Goal: Navigation & Orientation: Find specific page/section

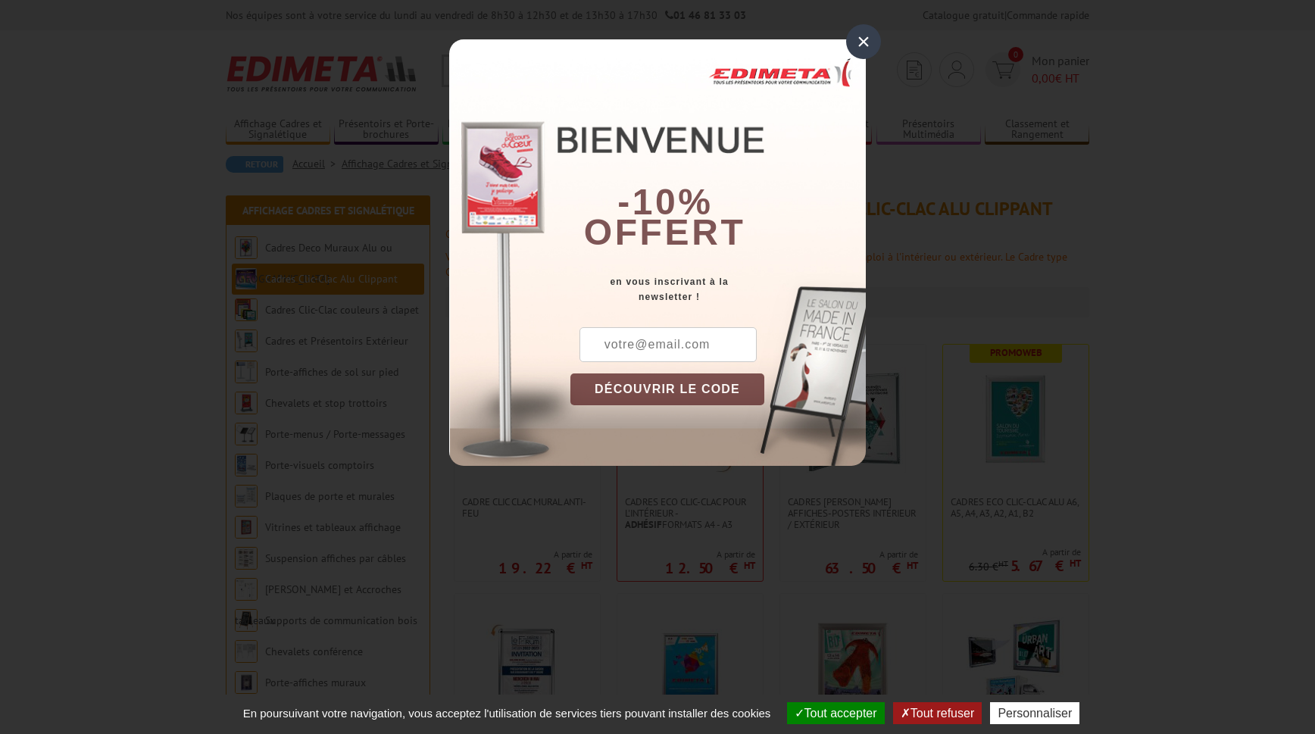
click at [862, 36] on div "×" at bounding box center [863, 41] width 35 height 35
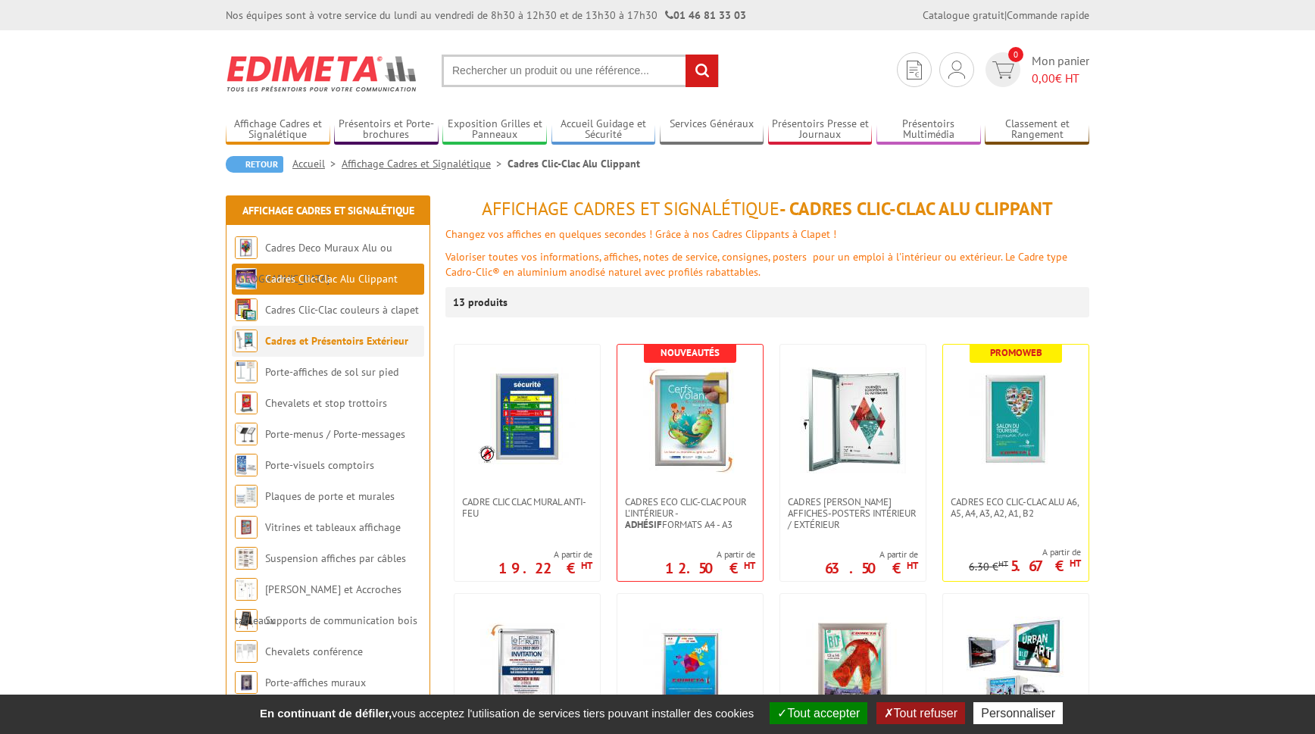
click at [320, 343] on link "Cadres et Présentoirs Extérieur" at bounding box center [336, 341] width 143 height 14
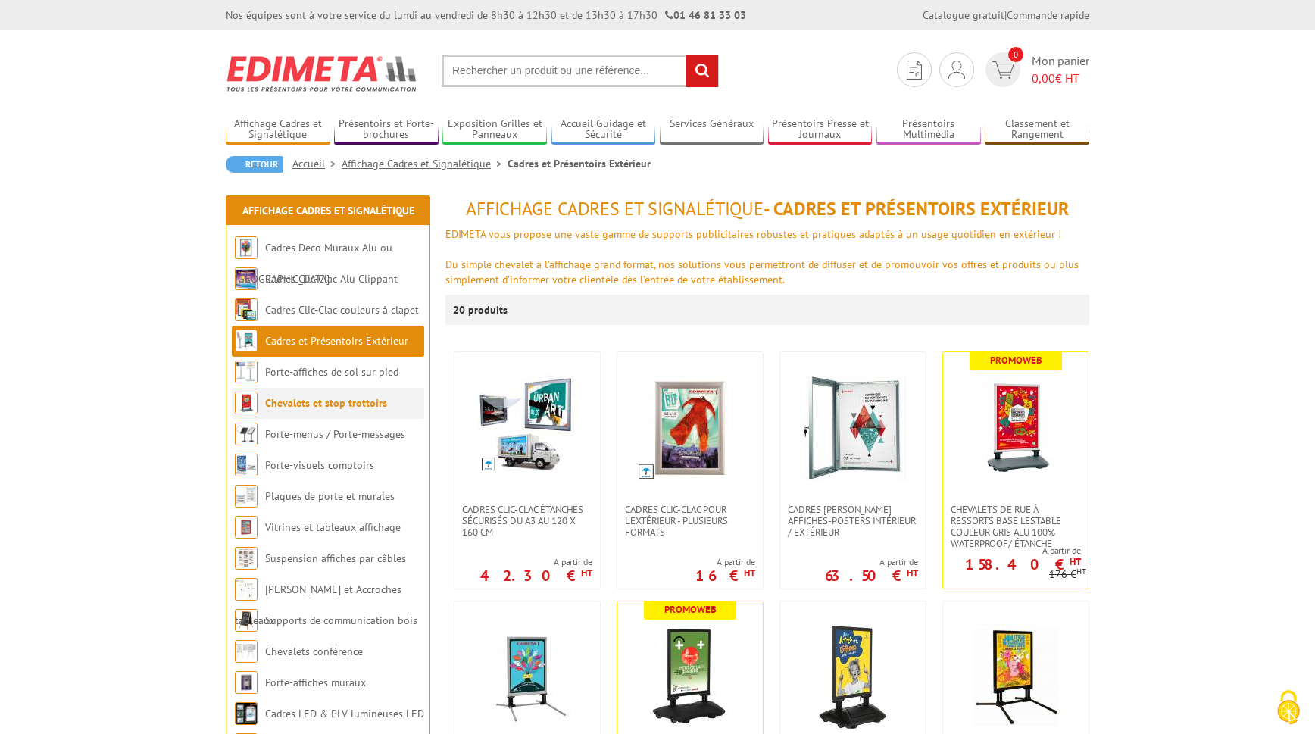
click at [319, 404] on link "Chevalets et stop trottoirs" at bounding box center [326, 403] width 122 height 14
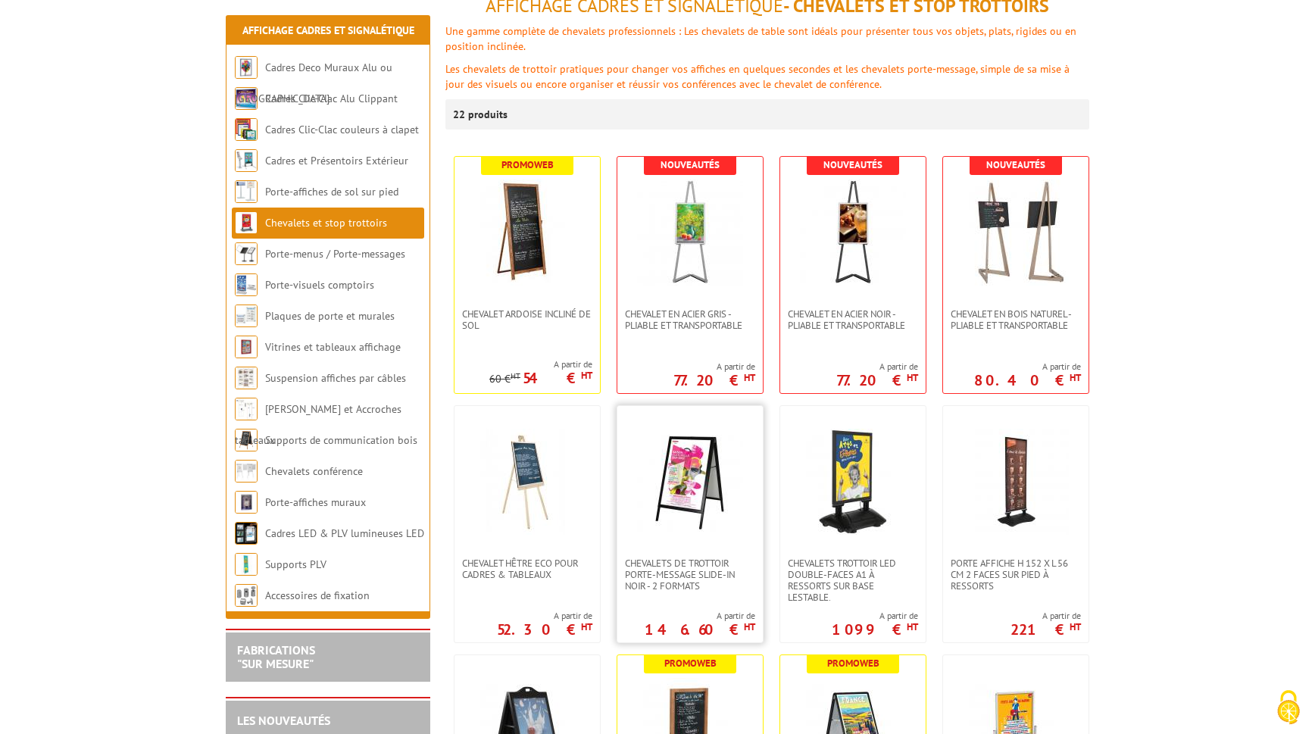
scroll to position [232, 0]
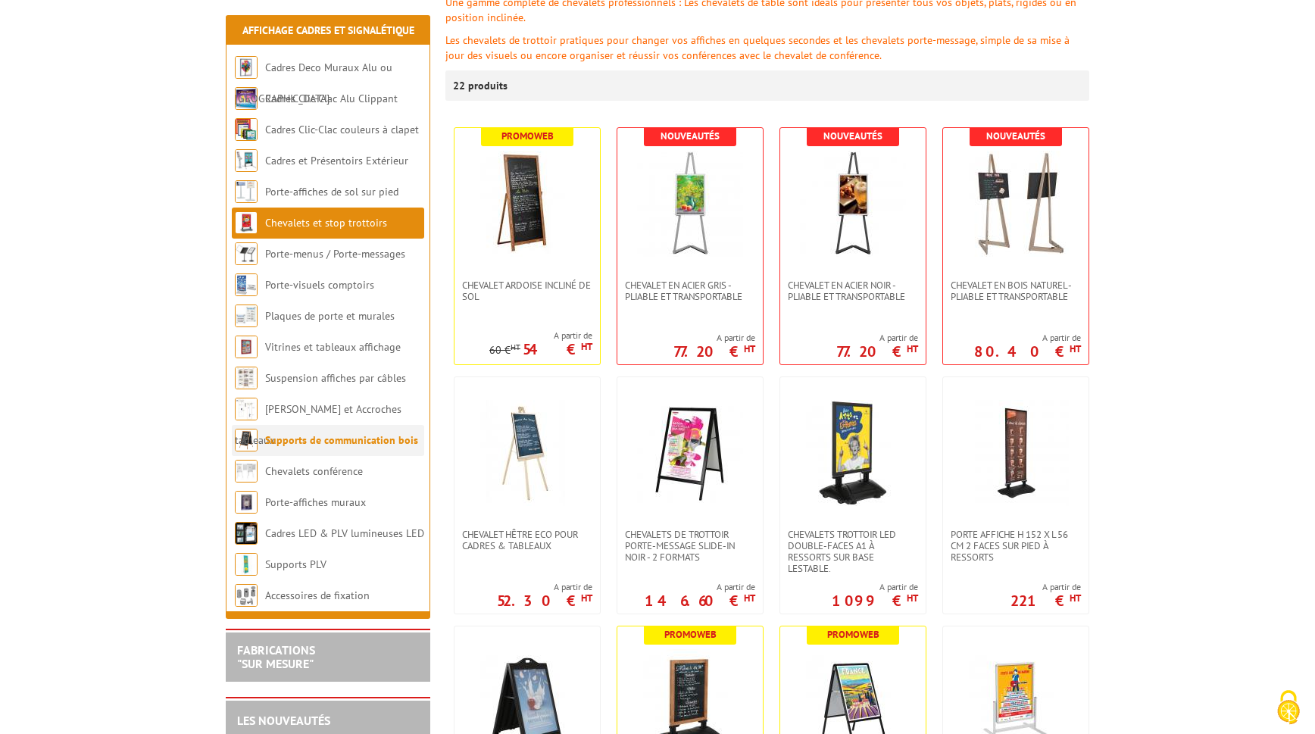
click at [364, 436] on link "Supports de communication bois" at bounding box center [341, 440] width 153 height 14
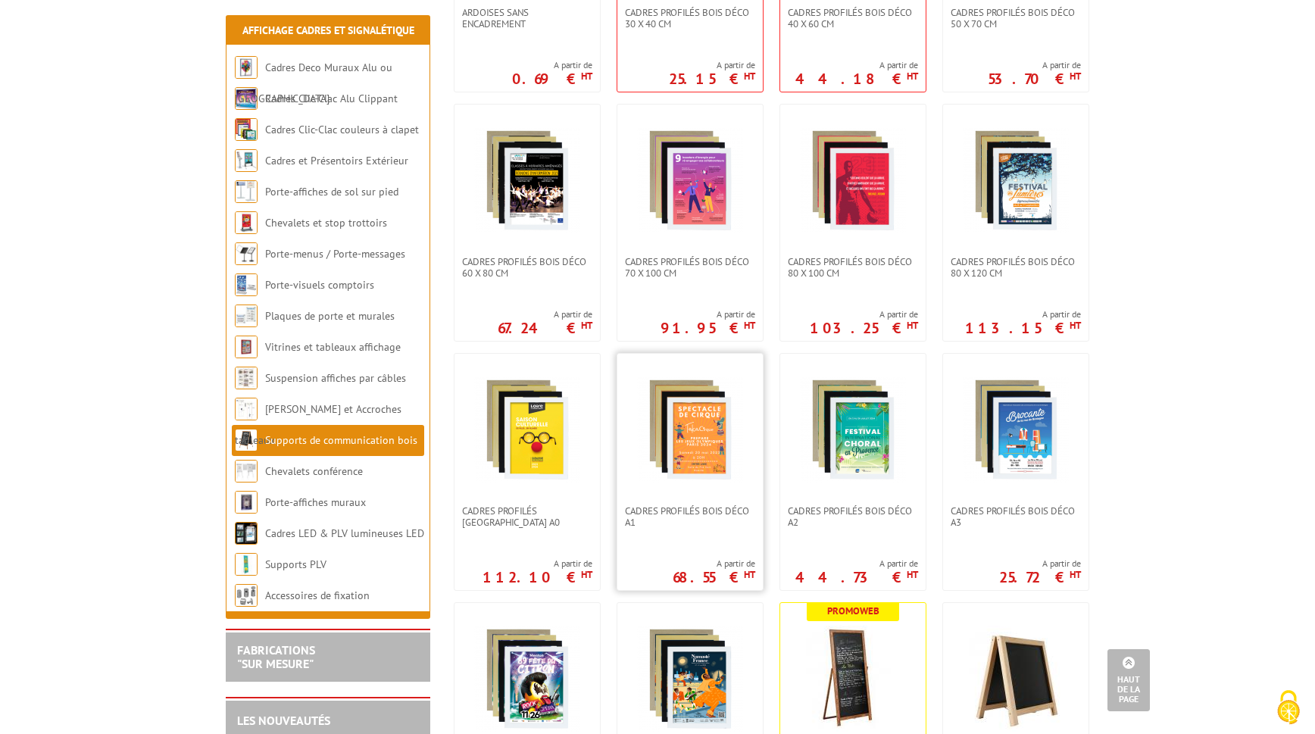
scroll to position [504, 0]
